Goal: Navigation & Orientation: Find specific page/section

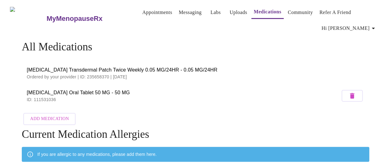
scroll to position [19, 0]
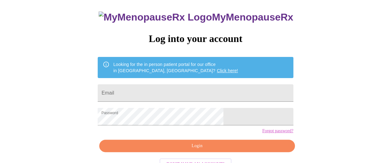
scroll to position [55, 0]
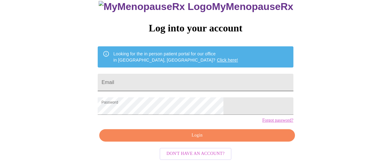
click at [195, 74] on input "Email" at bounding box center [196, 82] width 196 height 17
type input "[EMAIL_ADDRESS][DOMAIN_NAME]"
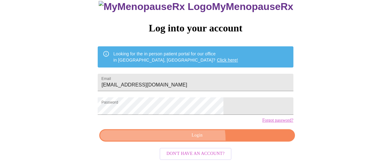
click at [189, 140] on button "Login" at bounding box center [197, 135] width 196 height 13
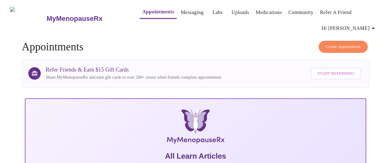
click at [376, 25] on icon "button" at bounding box center [373, 28] width 7 height 7
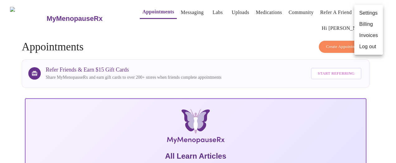
click at [370, 14] on li "Settings" at bounding box center [368, 12] width 29 height 11
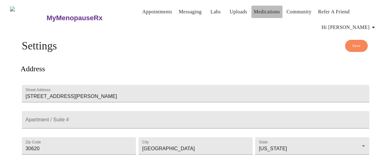
click at [262, 13] on link "Medications" at bounding box center [267, 11] width 26 height 9
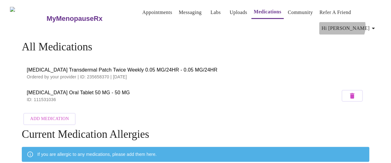
click at [377, 25] on icon "button" at bounding box center [373, 28] width 7 height 7
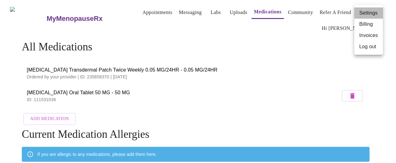
click at [364, 14] on li "Settings" at bounding box center [368, 12] width 29 height 11
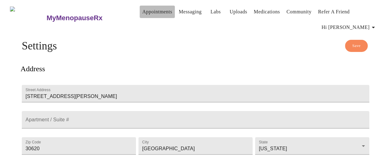
click at [142, 12] on link "Appointments" at bounding box center [157, 11] width 30 height 9
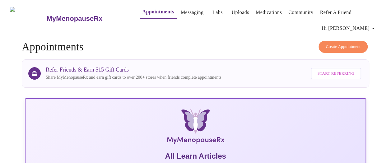
click at [181, 11] on link "Messaging" at bounding box center [192, 12] width 23 height 9
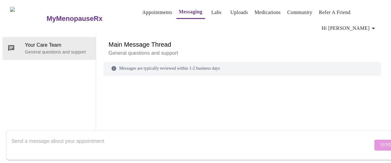
scroll to position [23, 0]
